Goal: Information Seeking & Learning: Learn about a topic

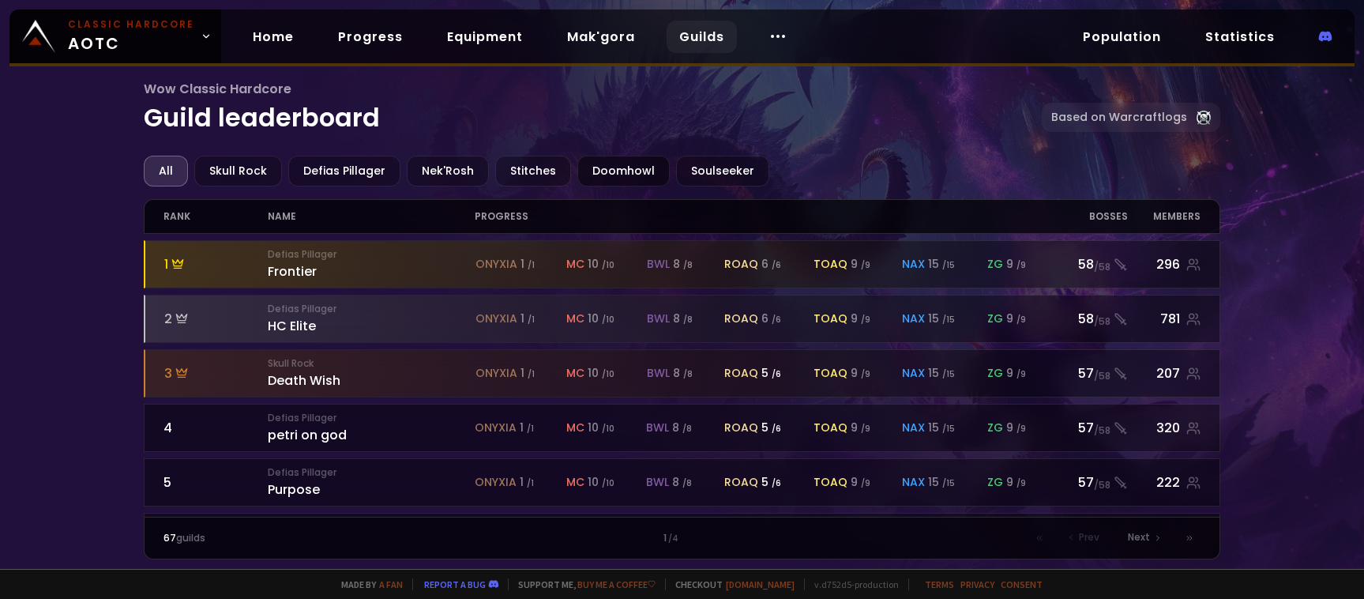
click at [611, 180] on div "Doomhowl" at bounding box center [623, 171] width 92 height 31
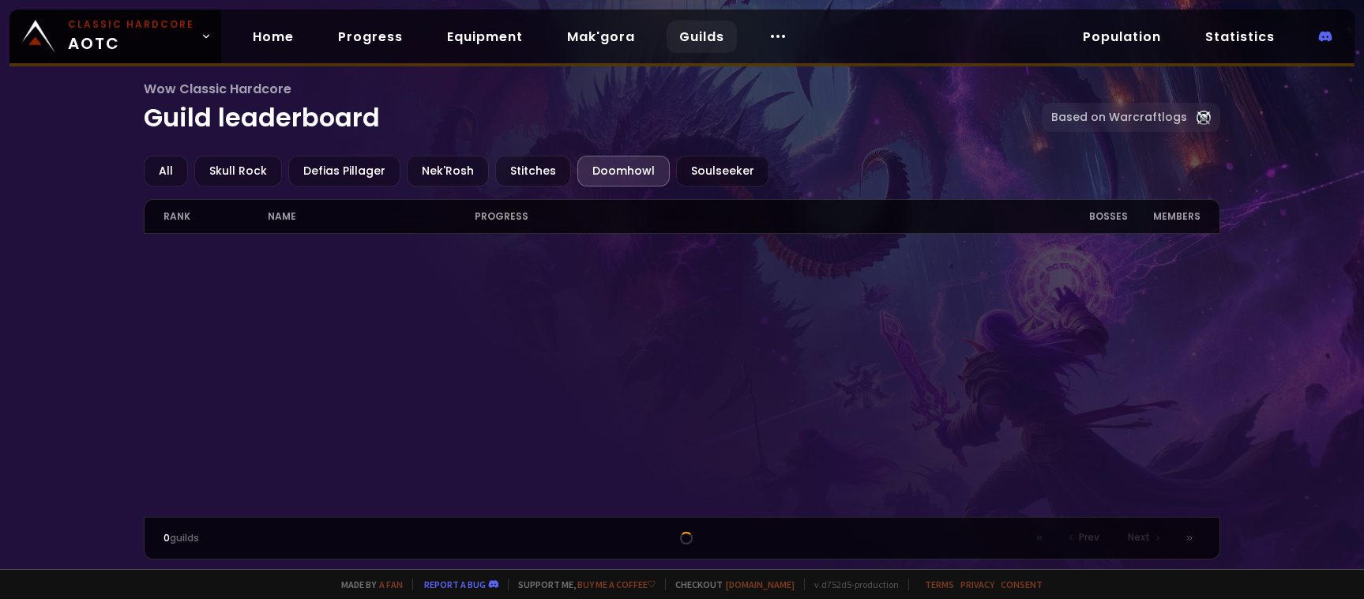
click at [607, 174] on div "Doomhowl" at bounding box center [623, 171] width 92 height 31
click at [36, 152] on div "Wow Classic Hardcore Guild leaderboard Based on Warcraftlogs All Skull Rock Def…" at bounding box center [682, 284] width 1364 height 569
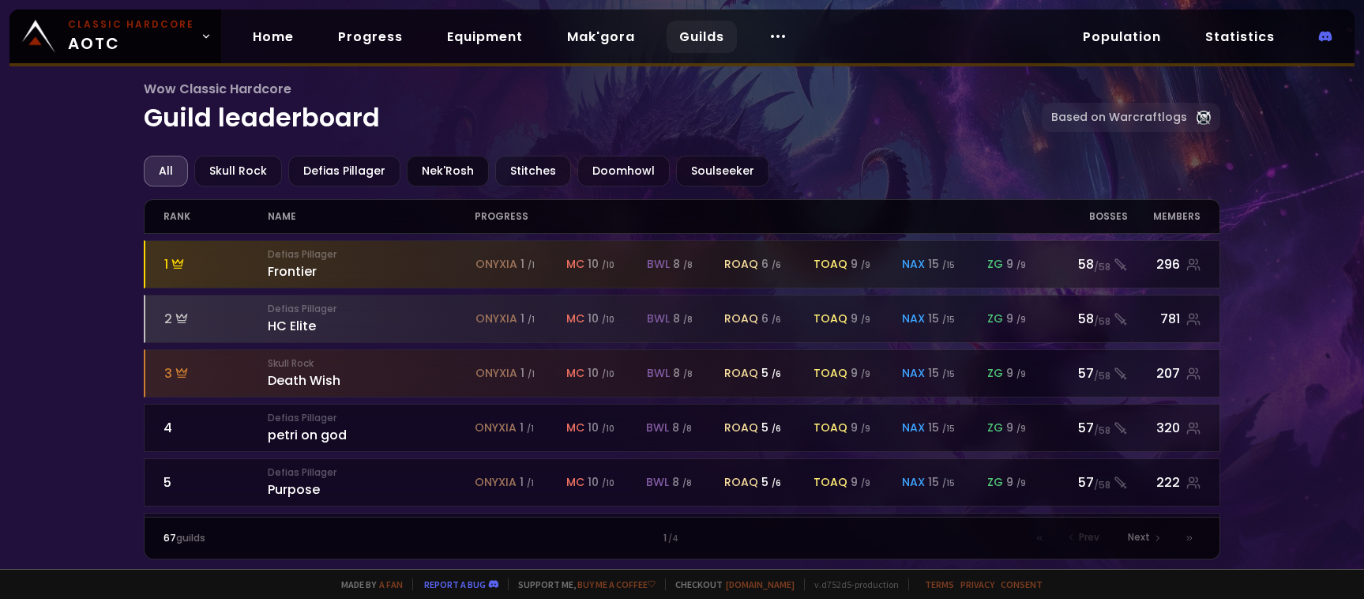
click at [463, 171] on div "Nek'Rosh" at bounding box center [448, 171] width 82 height 31
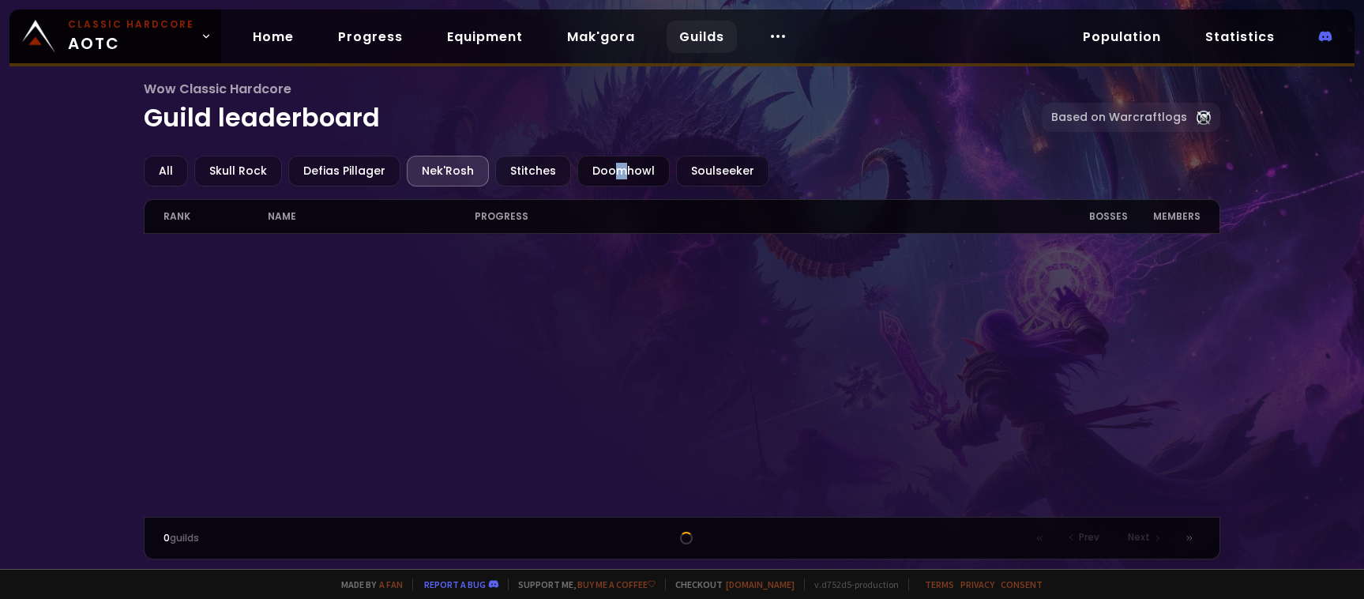
click at [613, 171] on div "Doomhowl" at bounding box center [623, 171] width 92 height 31
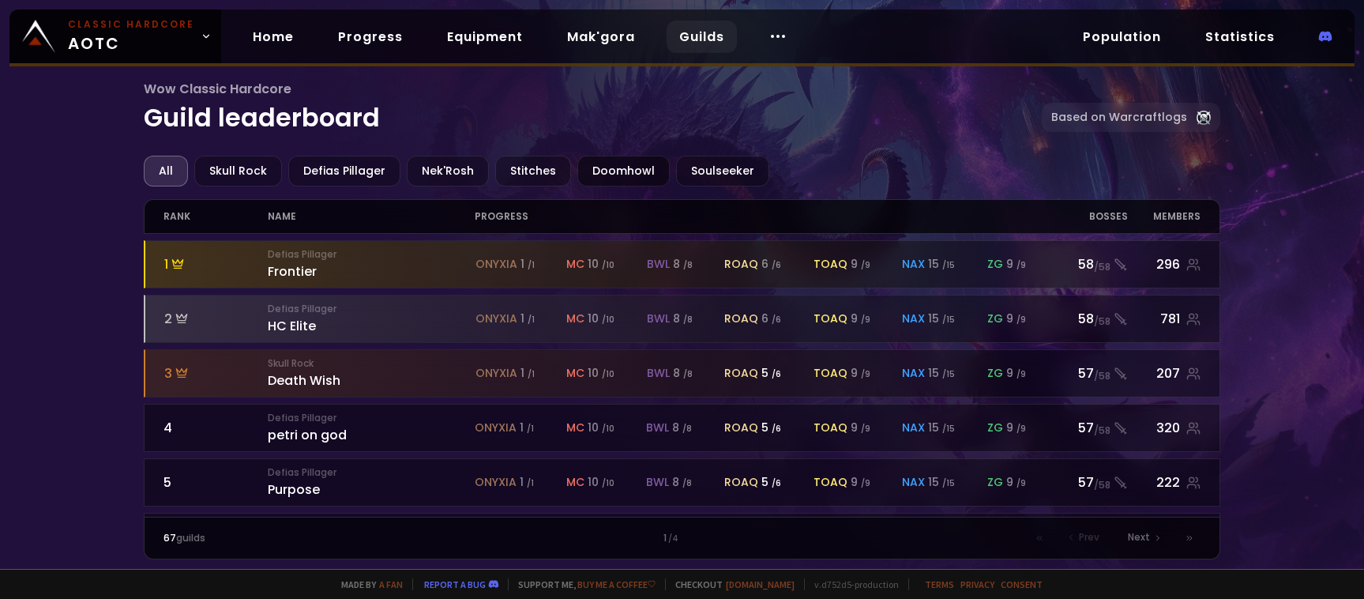
click at [601, 169] on div "Doomhowl" at bounding box center [623, 171] width 92 height 31
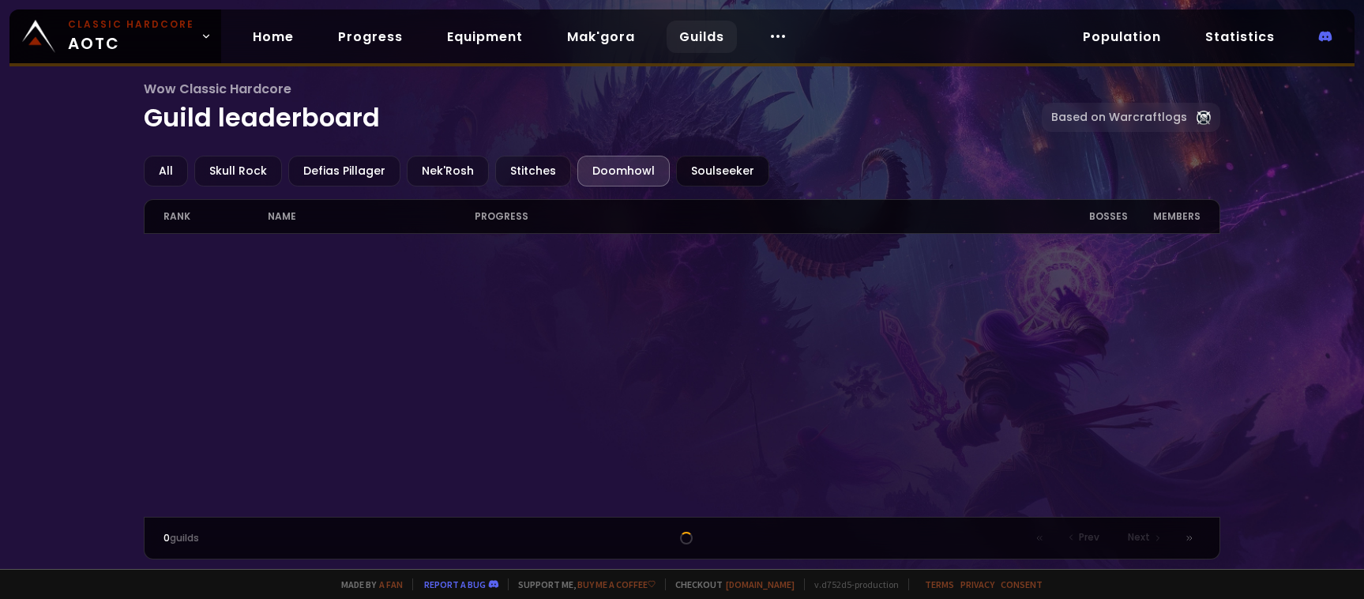
click at [685, 173] on div "Soulseeker" at bounding box center [722, 171] width 93 height 31
click at [509, 177] on div "Stitches" at bounding box center [533, 171] width 76 height 31
click at [441, 174] on div "Nek'Rosh" at bounding box center [448, 171] width 82 height 31
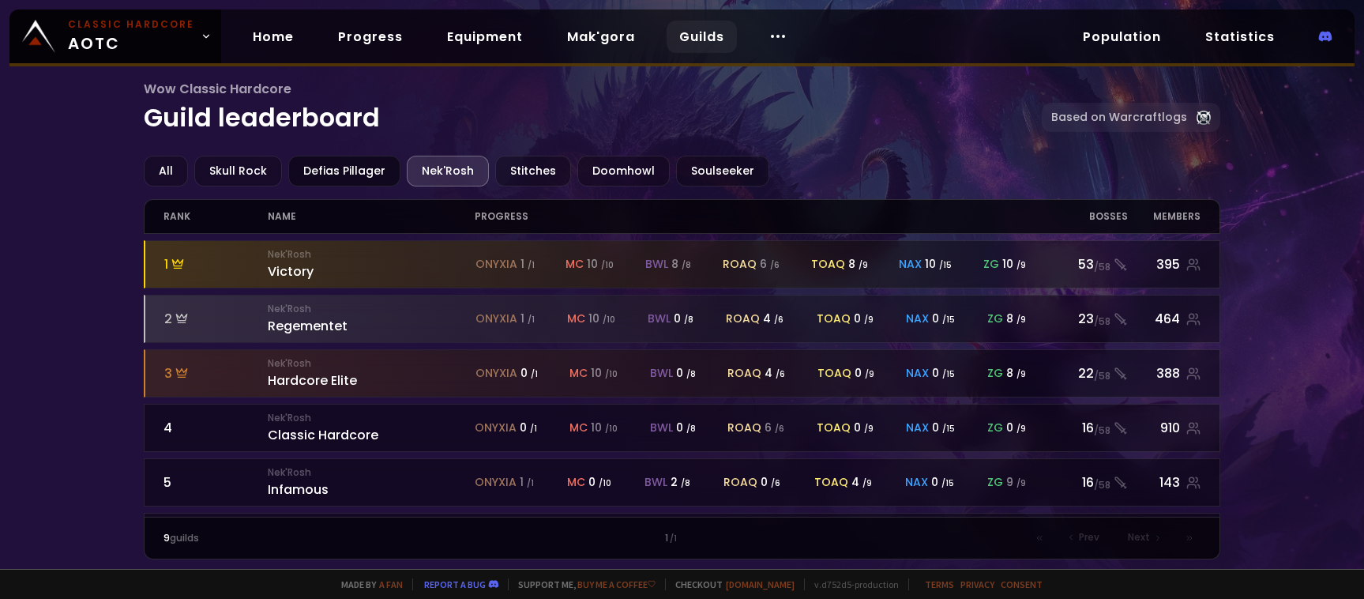
click at [368, 172] on div "Defias Pillager" at bounding box center [344, 171] width 112 height 31
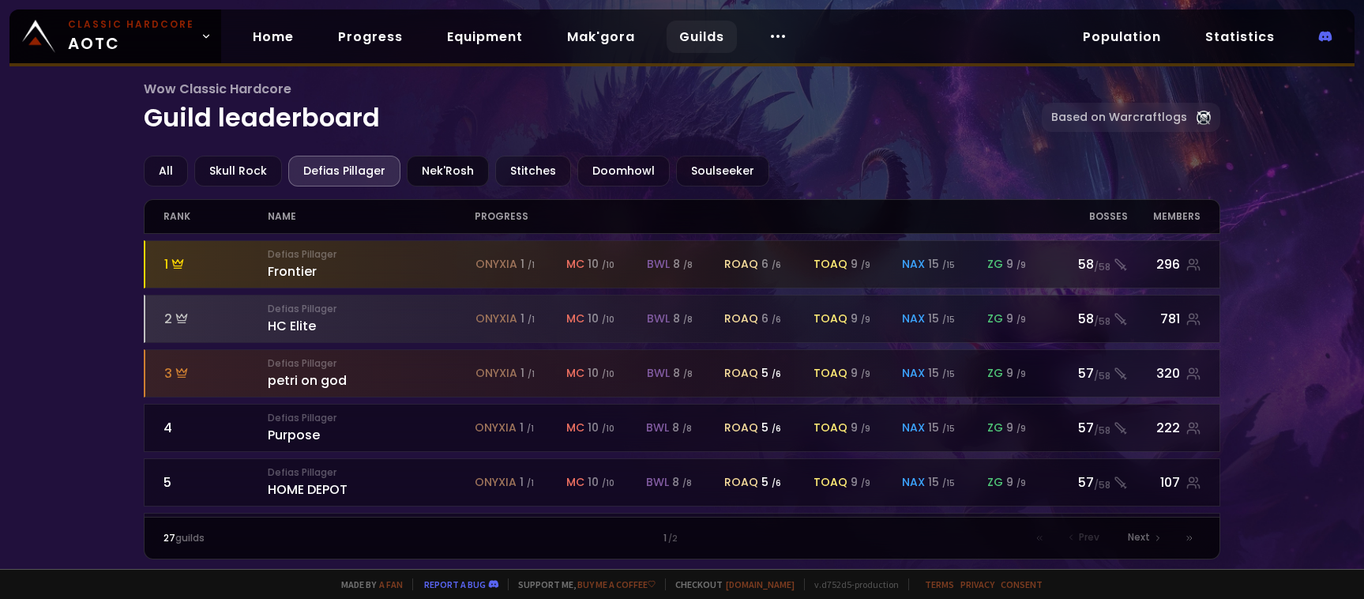
click at [463, 175] on div "Nek'Rosh" at bounding box center [448, 171] width 82 height 31
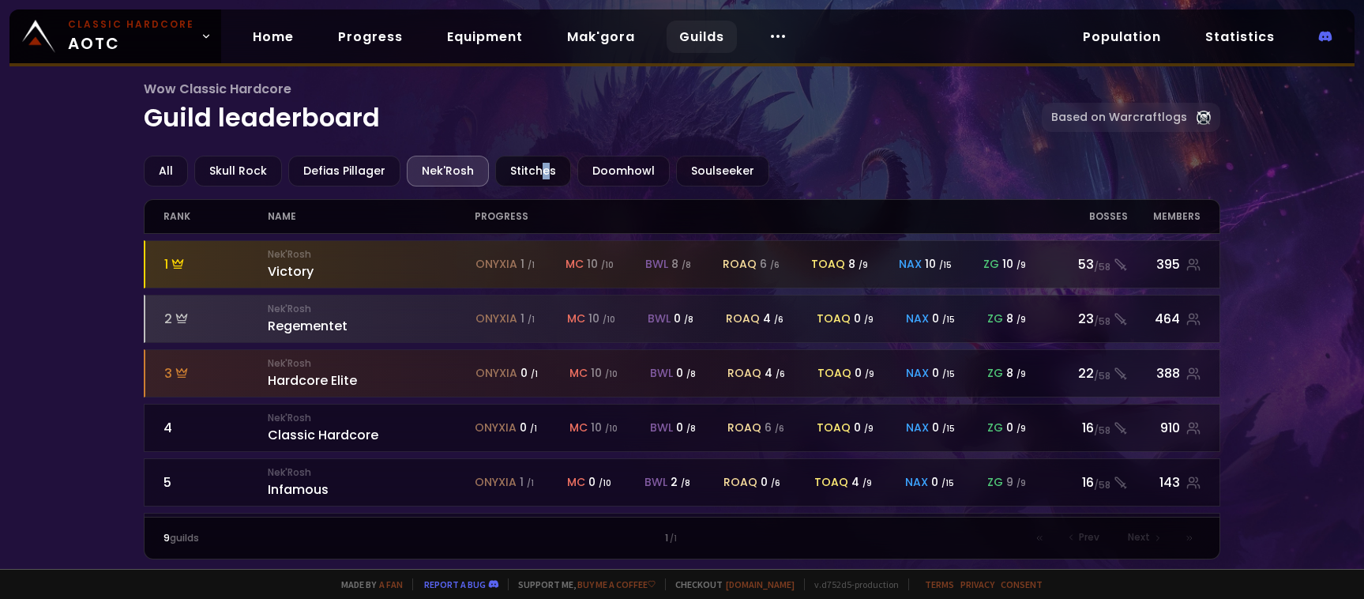
click at [539, 175] on div "Stitches" at bounding box center [533, 171] width 76 height 31
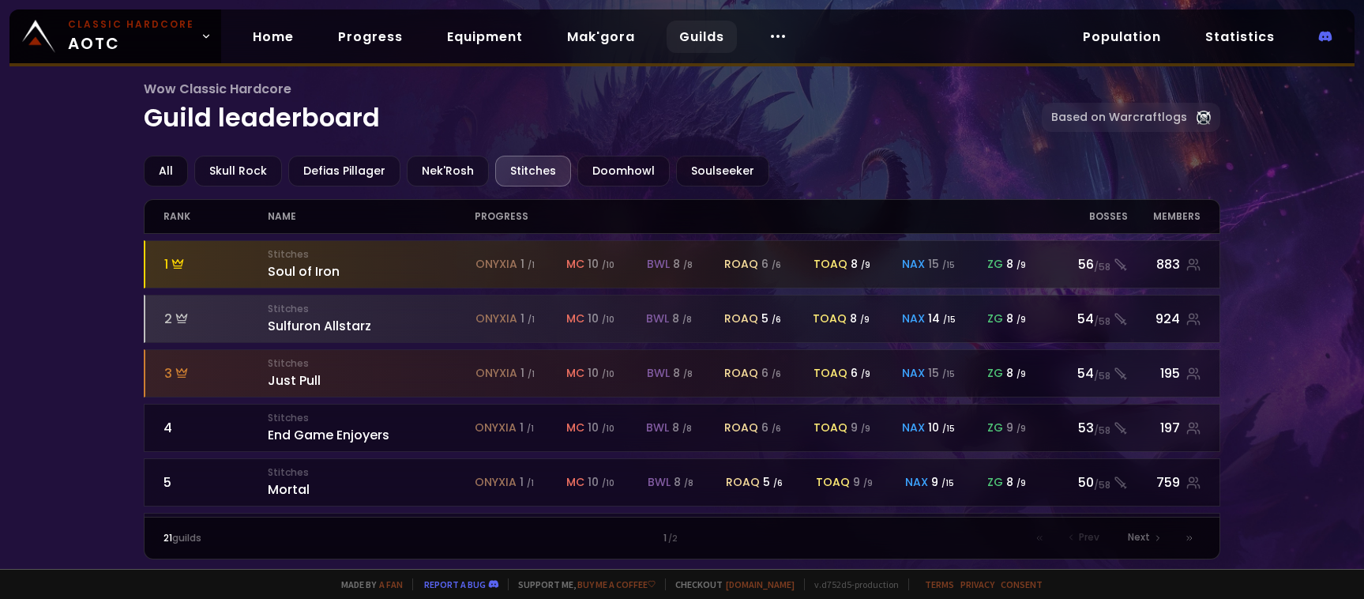
click at [173, 170] on div "All" at bounding box center [166, 171] width 44 height 31
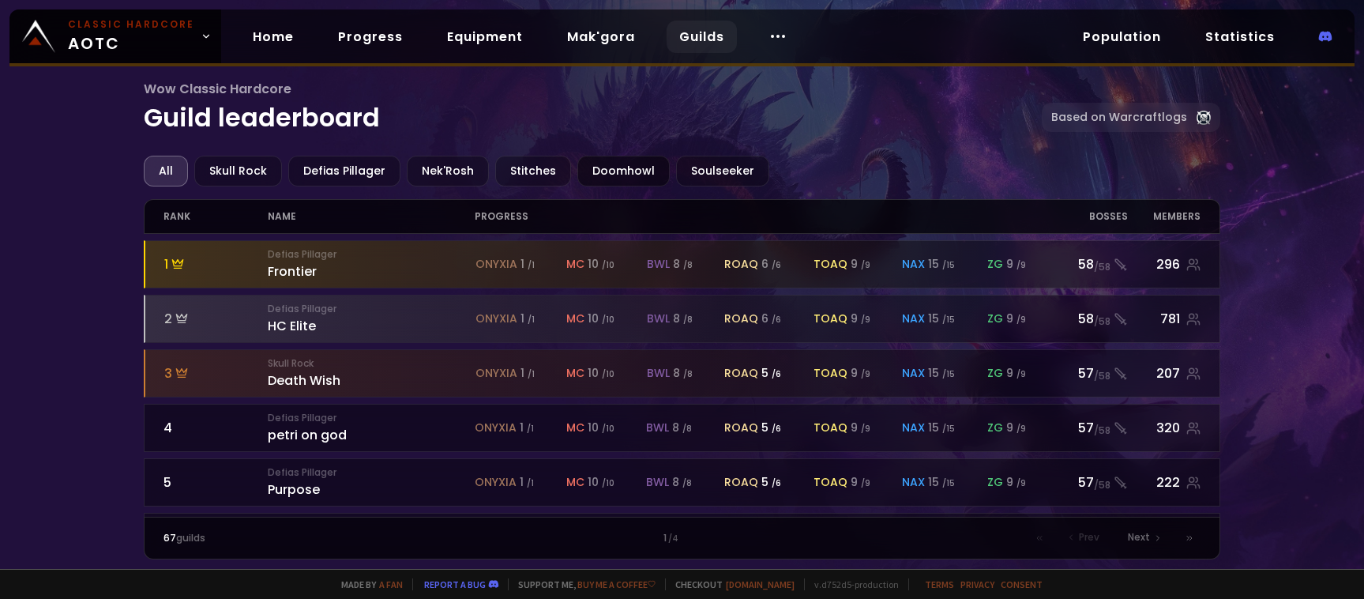
click at [589, 174] on div "Doomhowl" at bounding box center [623, 171] width 92 height 31
